Goal: Transaction & Acquisition: Purchase product/service

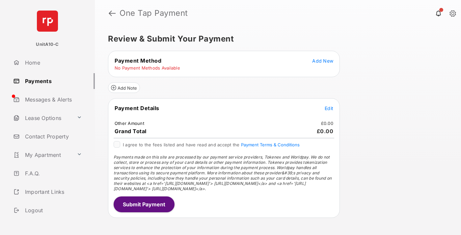
click at [323, 61] on span "Add New" at bounding box center [322, 61] width 21 height 6
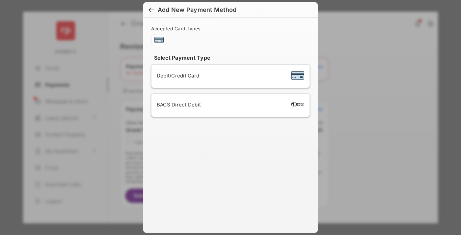
click at [176, 75] on span "Debit/Credit Card" at bounding box center [178, 75] width 42 height 6
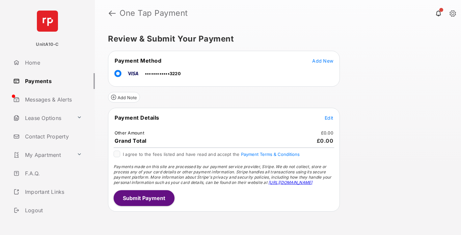
click at [329, 118] on span "Edit" at bounding box center [329, 118] width 9 height 6
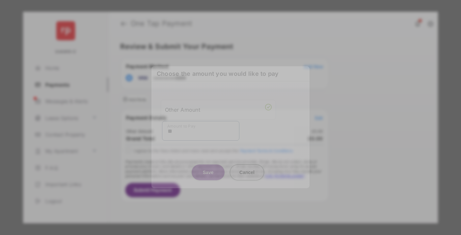
type input "**"
click at [208, 165] on button "Save" at bounding box center [208, 172] width 33 height 16
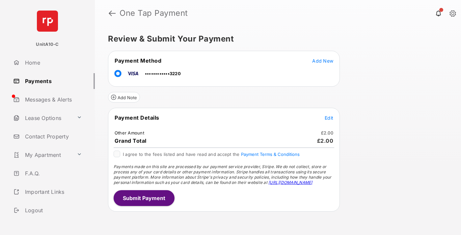
click at [144, 197] on button "Submit Payment" at bounding box center [144, 198] width 61 height 16
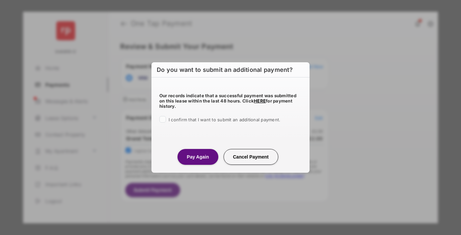
click at [197, 156] on button "Pay Again" at bounding box center [197, 157] width 40 height 16
